Goal: Check status

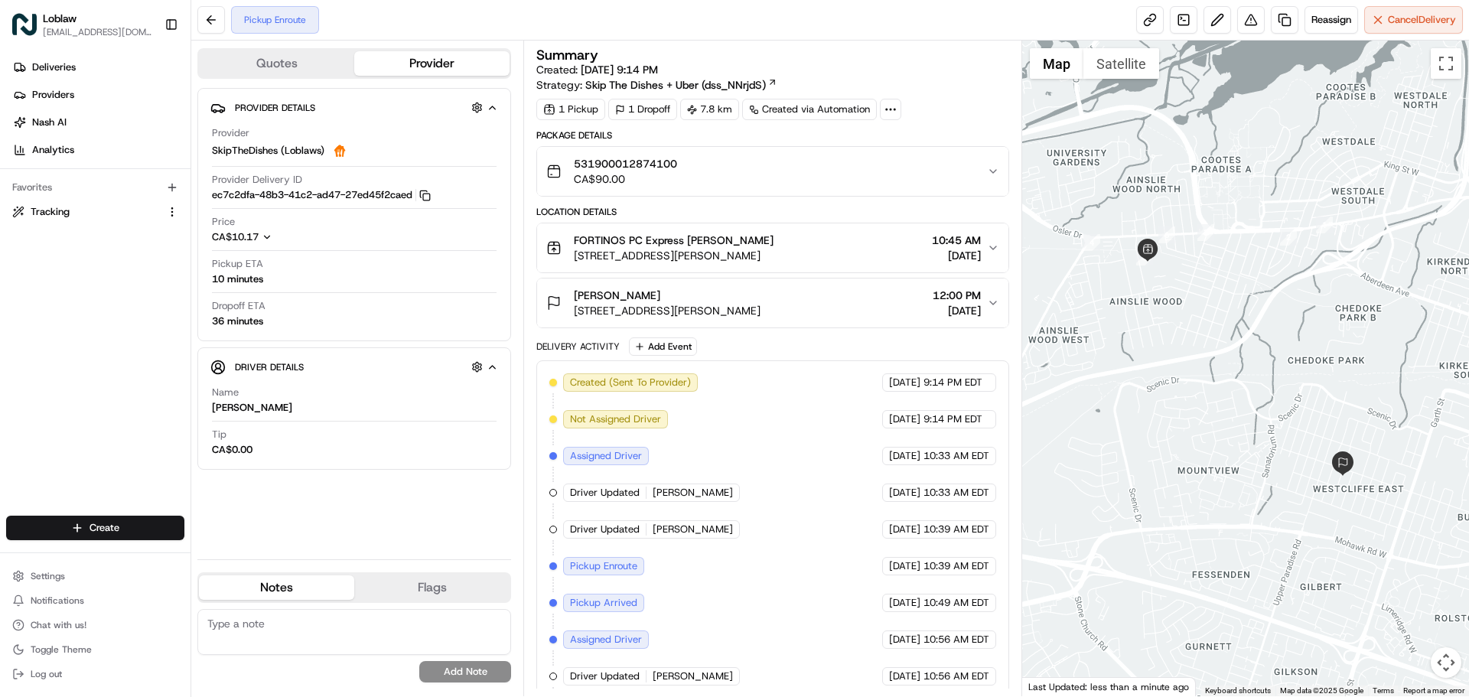
scroll to position [83, 0]
